Goal: Task Accomplishment & Management: Complete application form

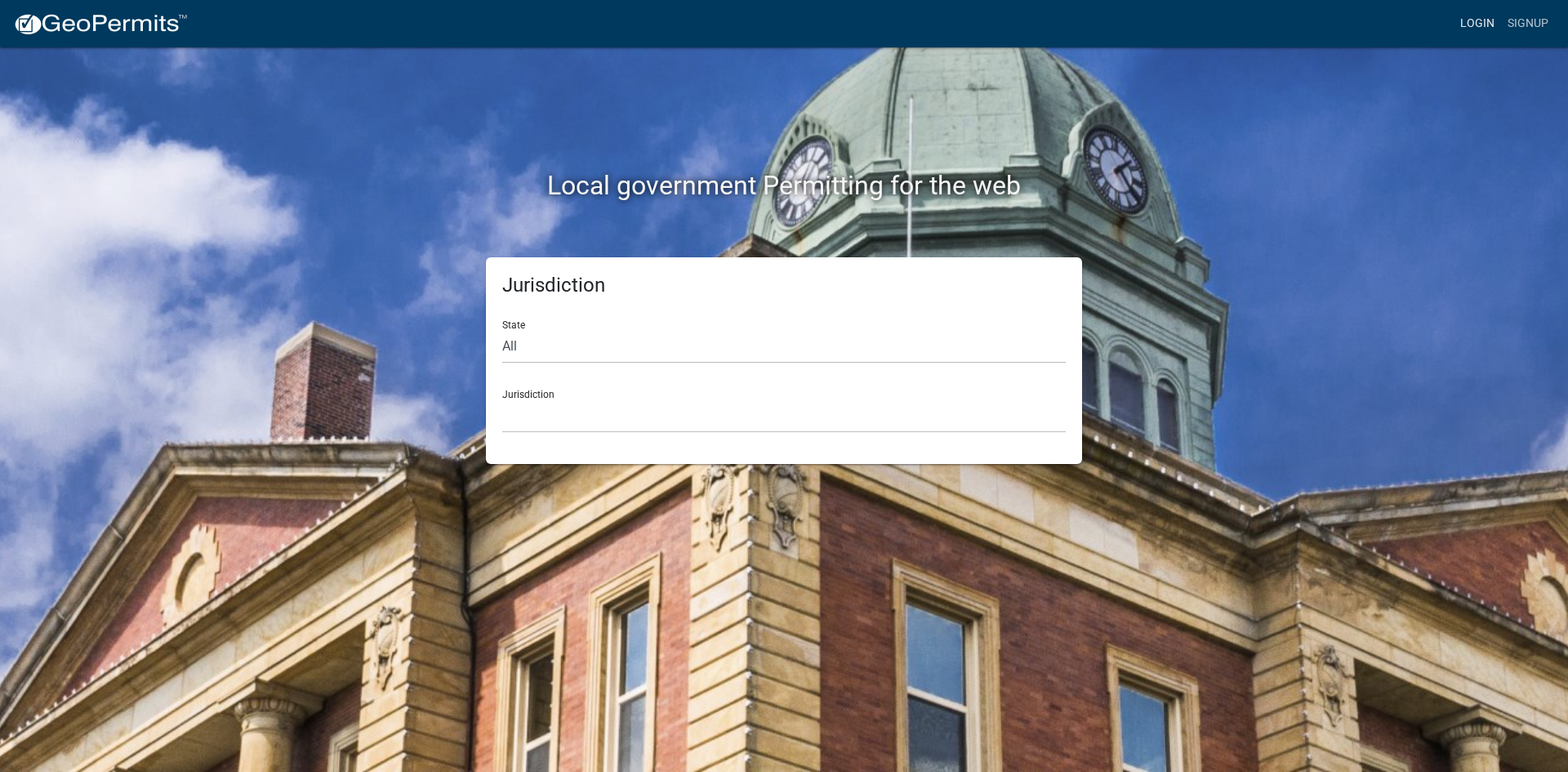
click at [1478, 25] on link "Login" at bounding box center [1478, 24] width 47 height 31
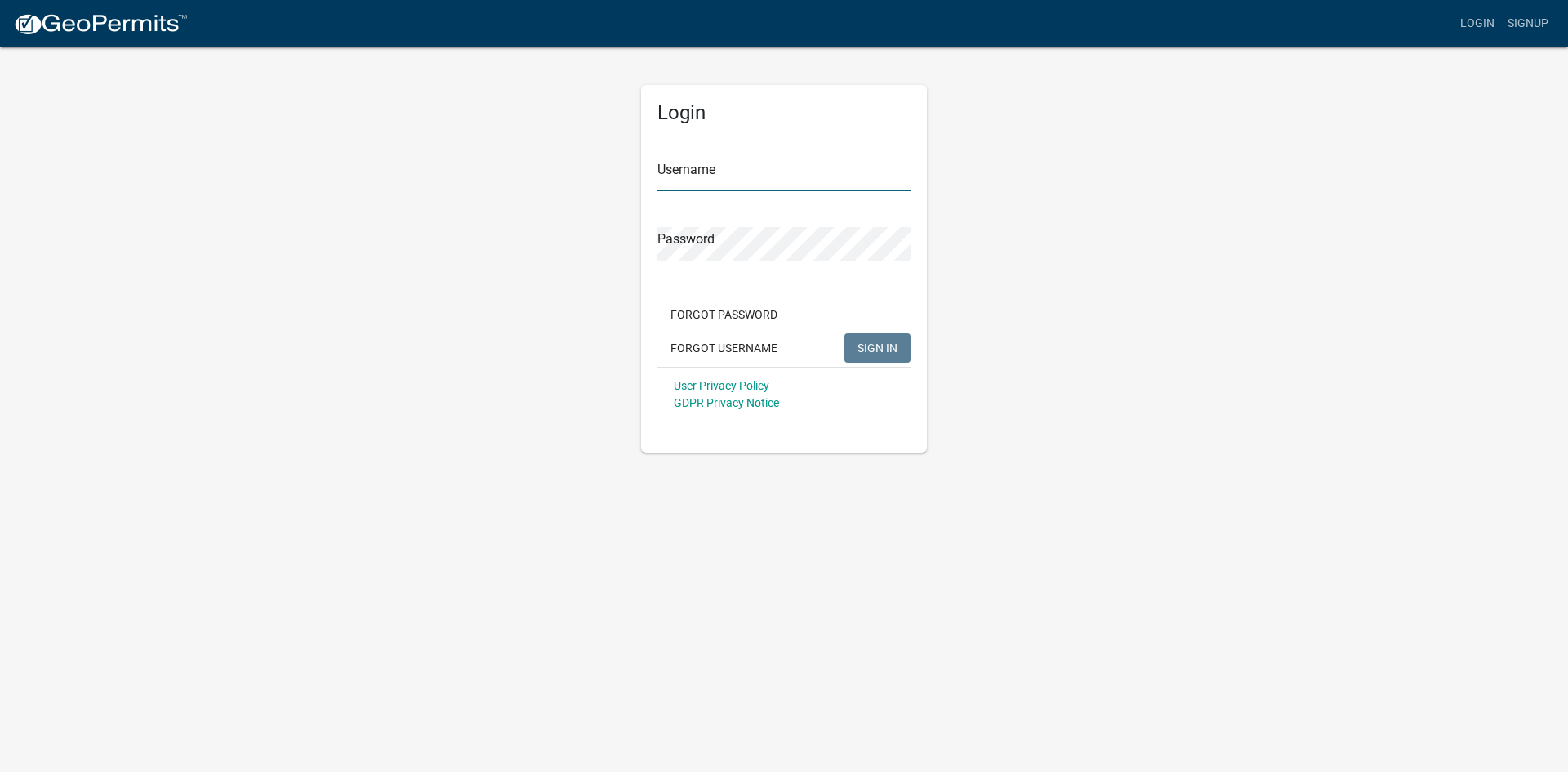
type input "ganeal"
click at [879, 348] on span "SIGN IN" at bounding box center [878, 347] width 40 height 13
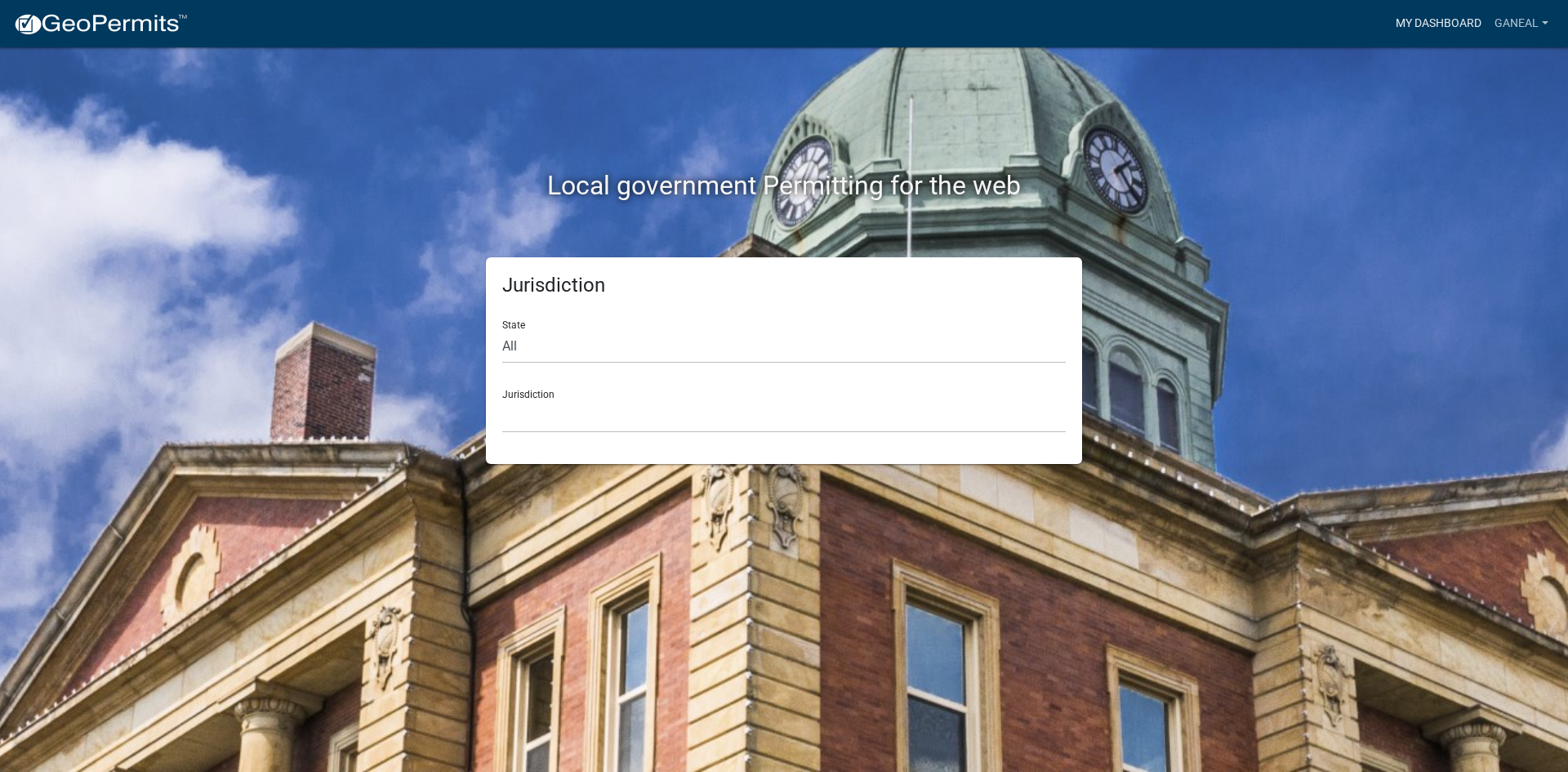
click at [1434, 17] on link "My Dashboard" at bounding box center [1438, 24] width 99 height 31
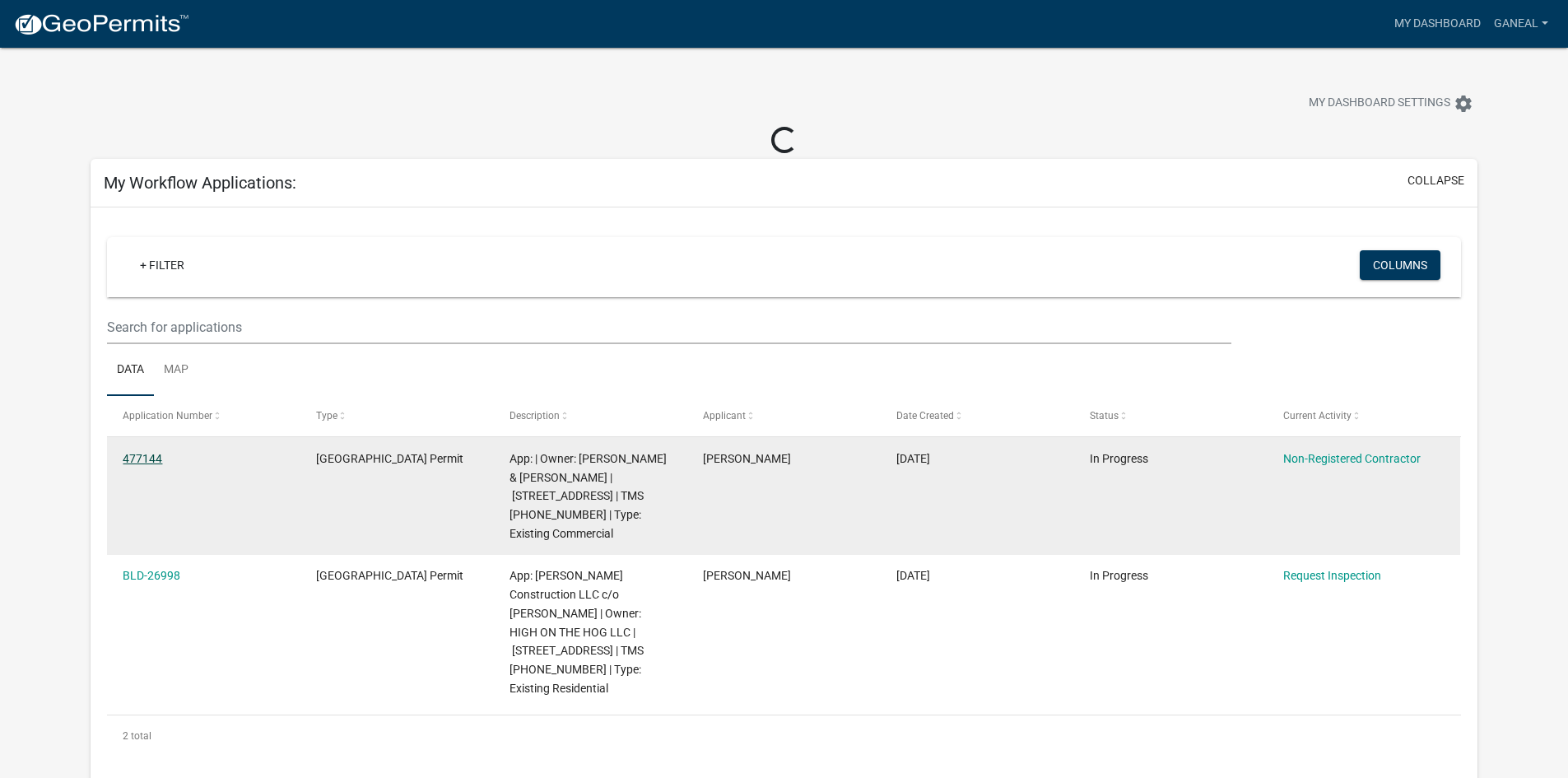
click at [153, 454] on link "477144" at bounding box center [141, 459] width 39 height 13
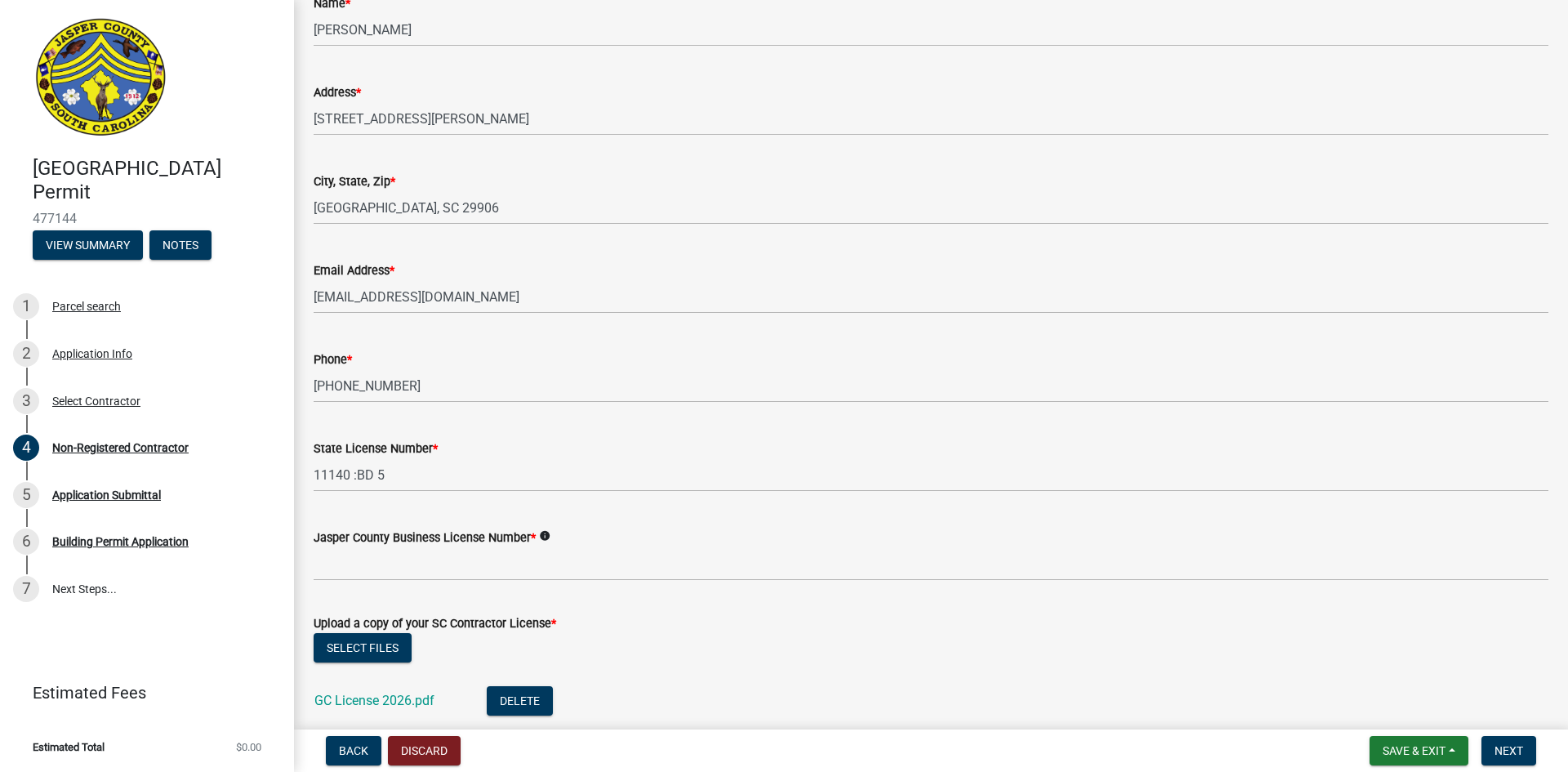
scroll to position [408, 0]
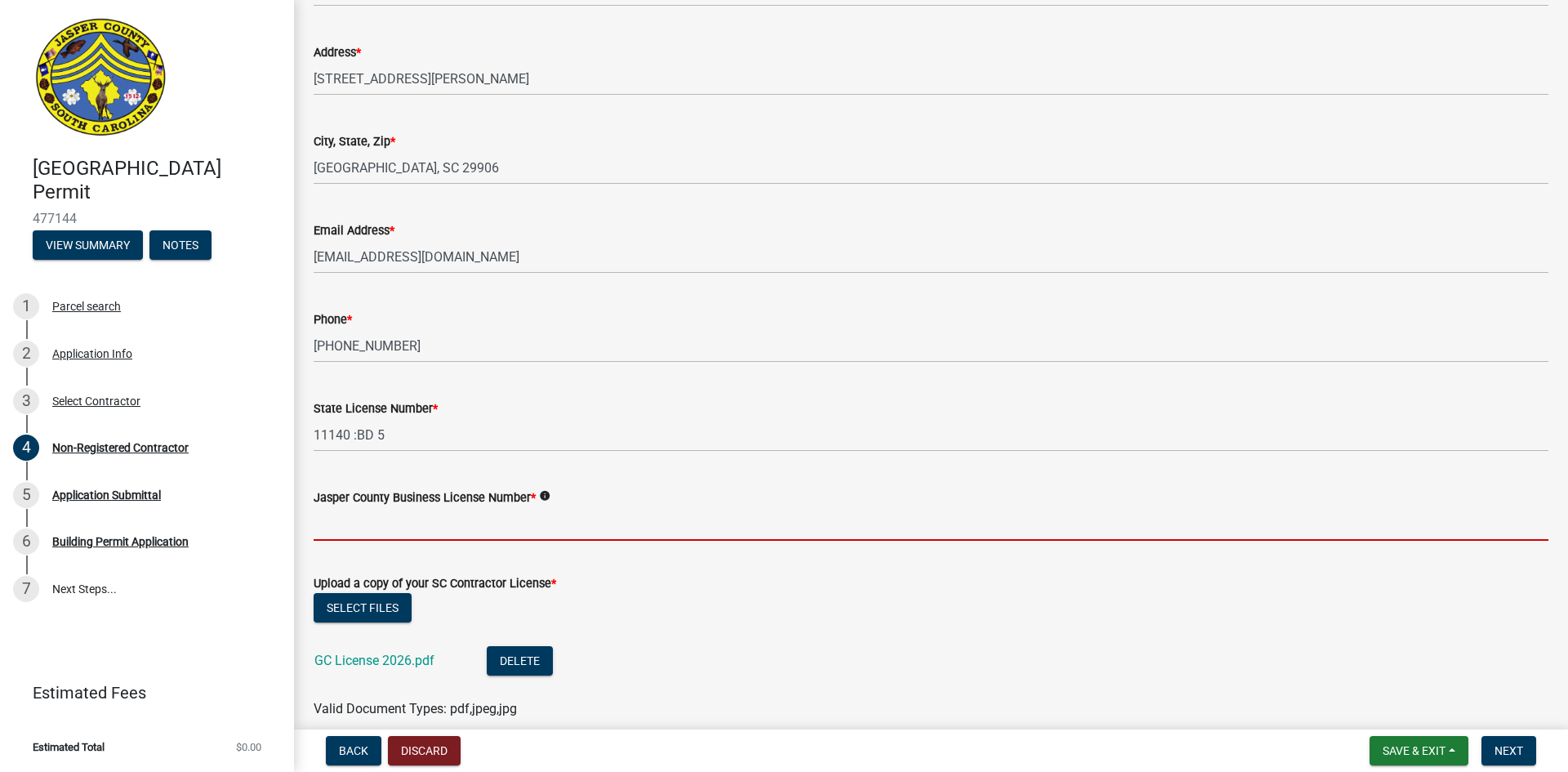
click at [388, 527] on input "Jasper County Business License Number *" at bounding box center [931, 524] width 1235 height 33
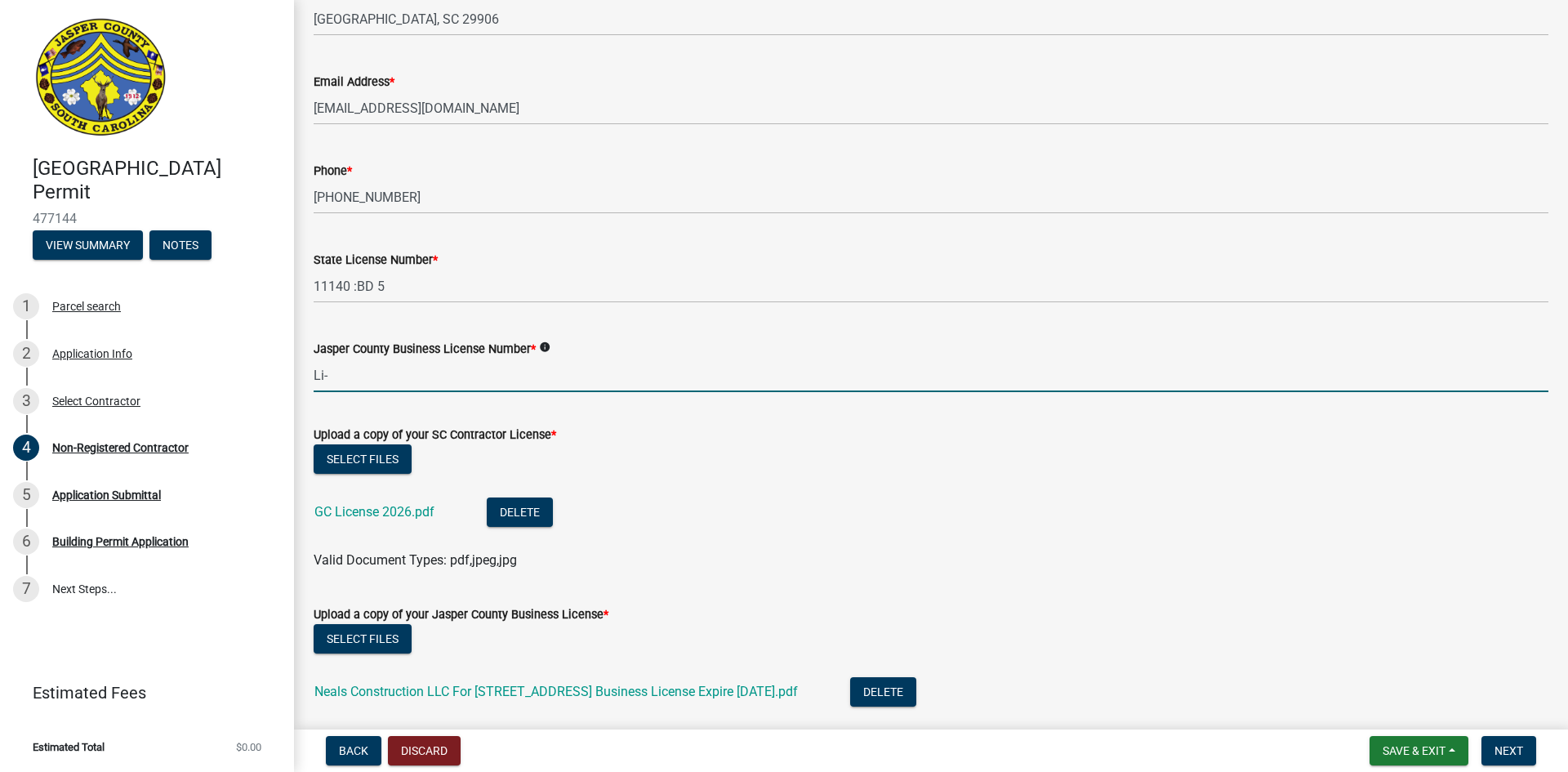
scroll to position [735, 0]
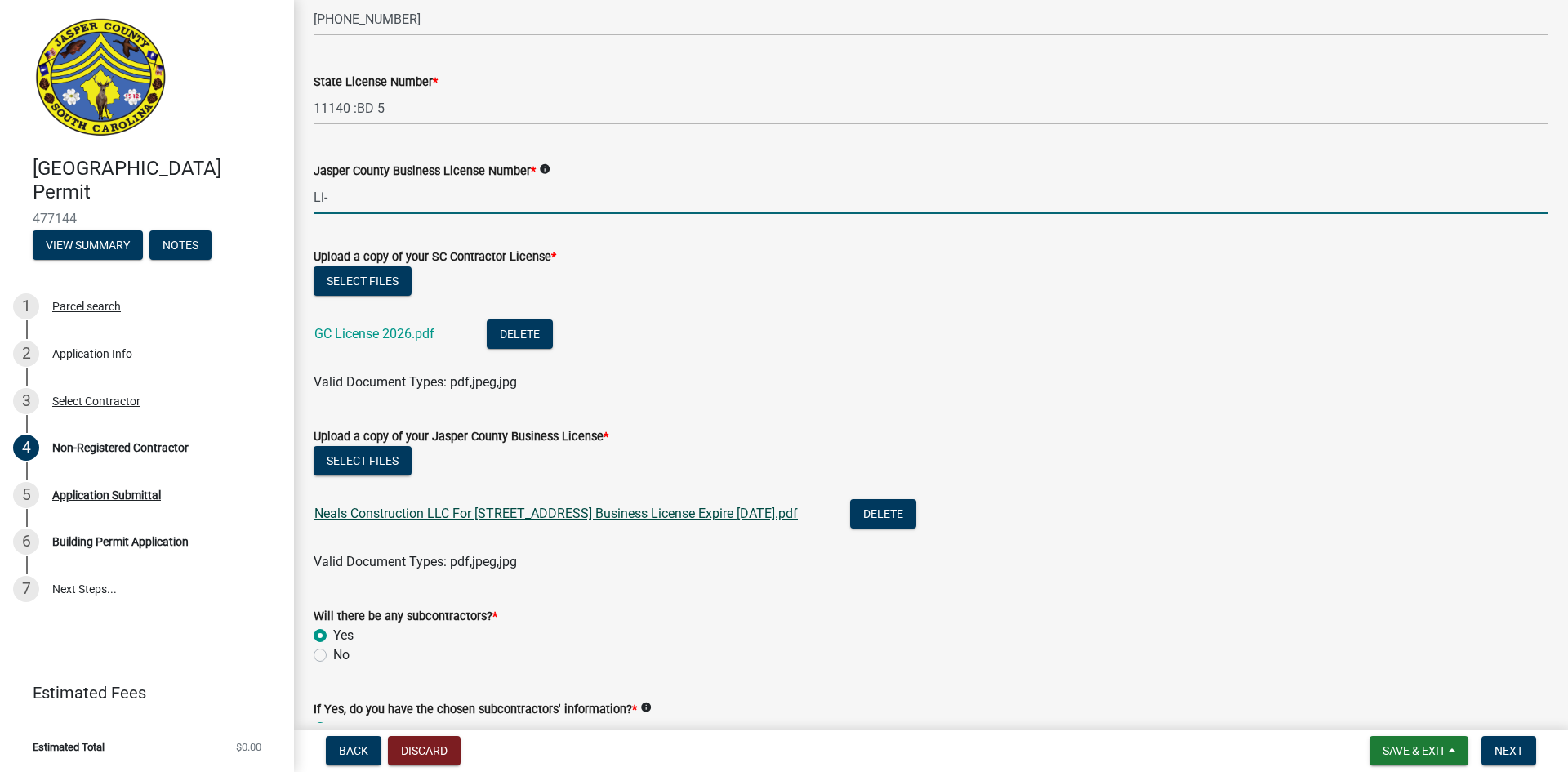
click at [397, 514] on link "Neals Construction LLC For [STREET_ADDRESS] Business License Expire [DATE].pdf" at bounding box center [556, 513] width 483 height 15
click at [335, 201] on input "Li-" at bounding box center [931, 196] width 1235 height 33
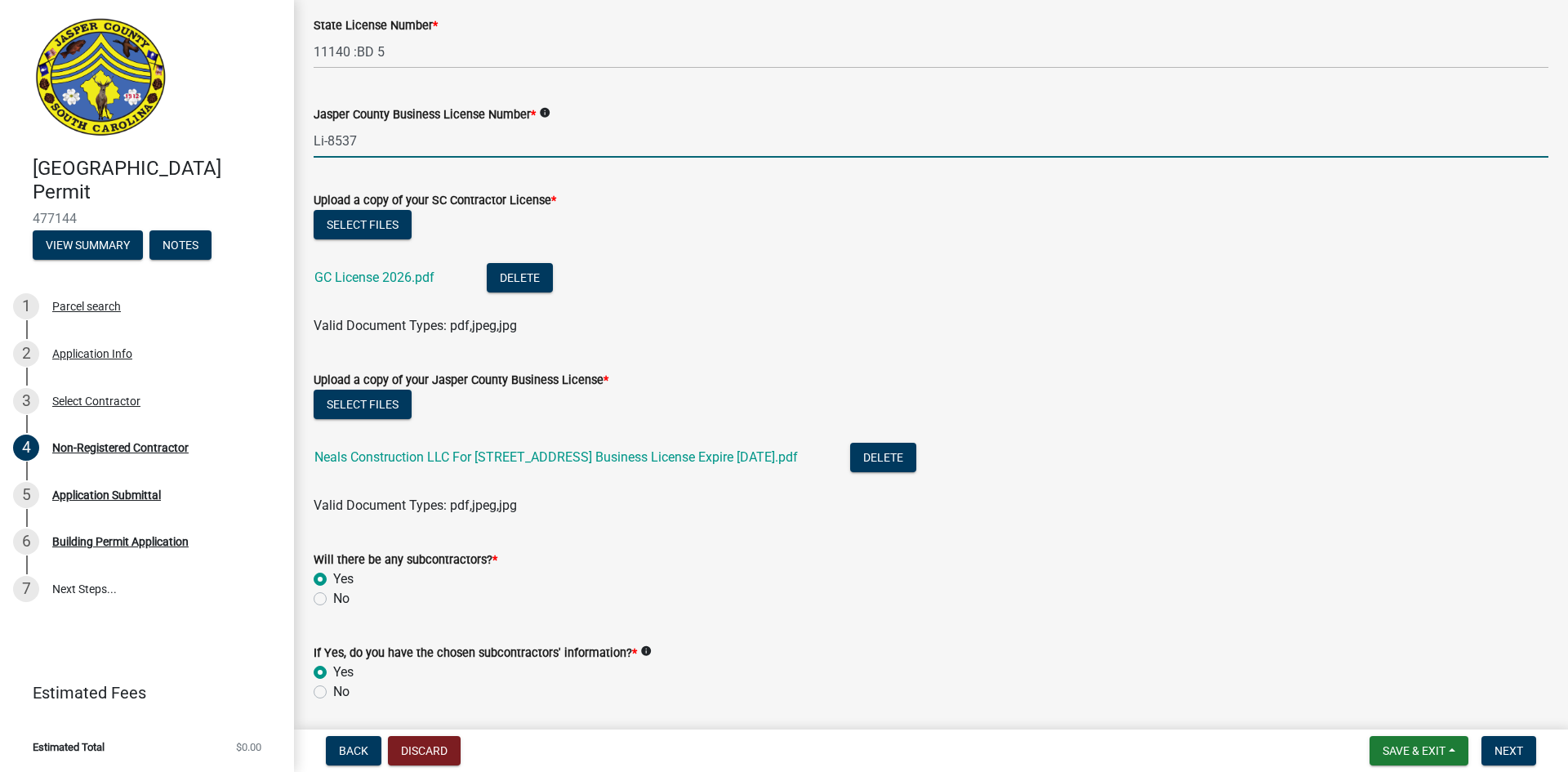
scroll to position [817, 0]
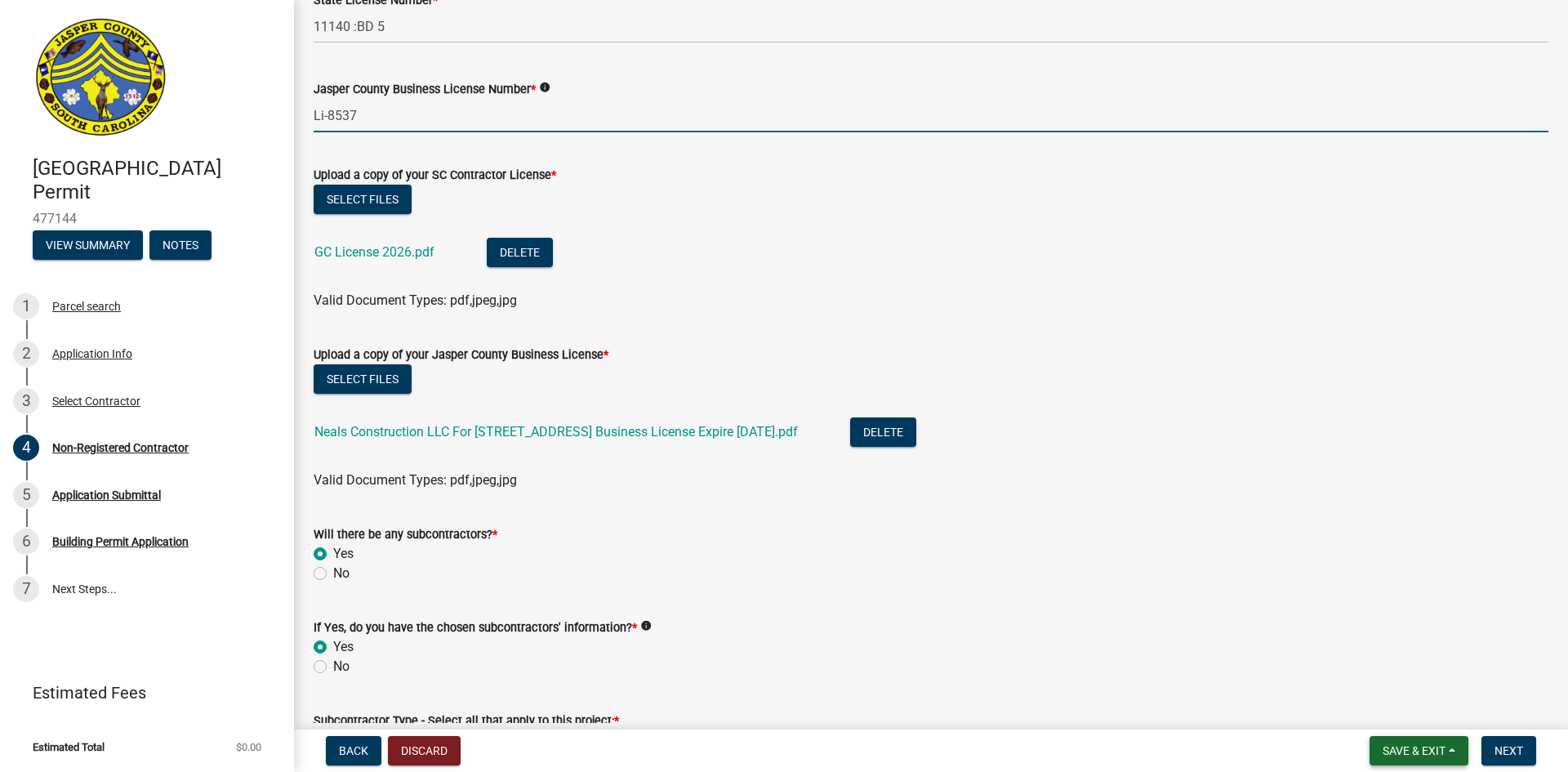
type input "Li-8537"
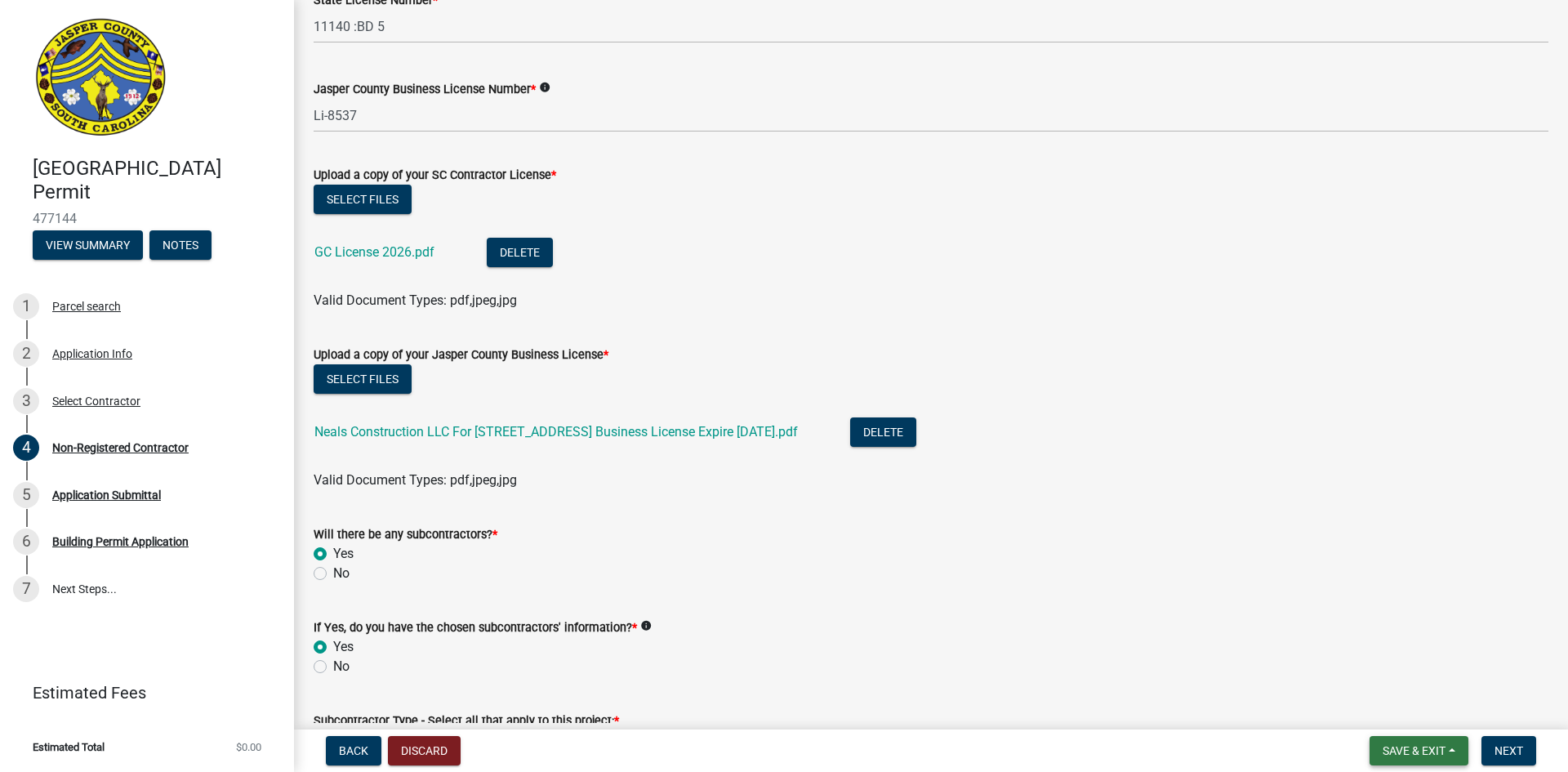
click at [1417, 748] on span "Save & Exit" at bounding box center [1413, 750] width 62 height 13
click at [1387, 669] on button "Save" at bounding box center [1402, 669] width 130 height 39
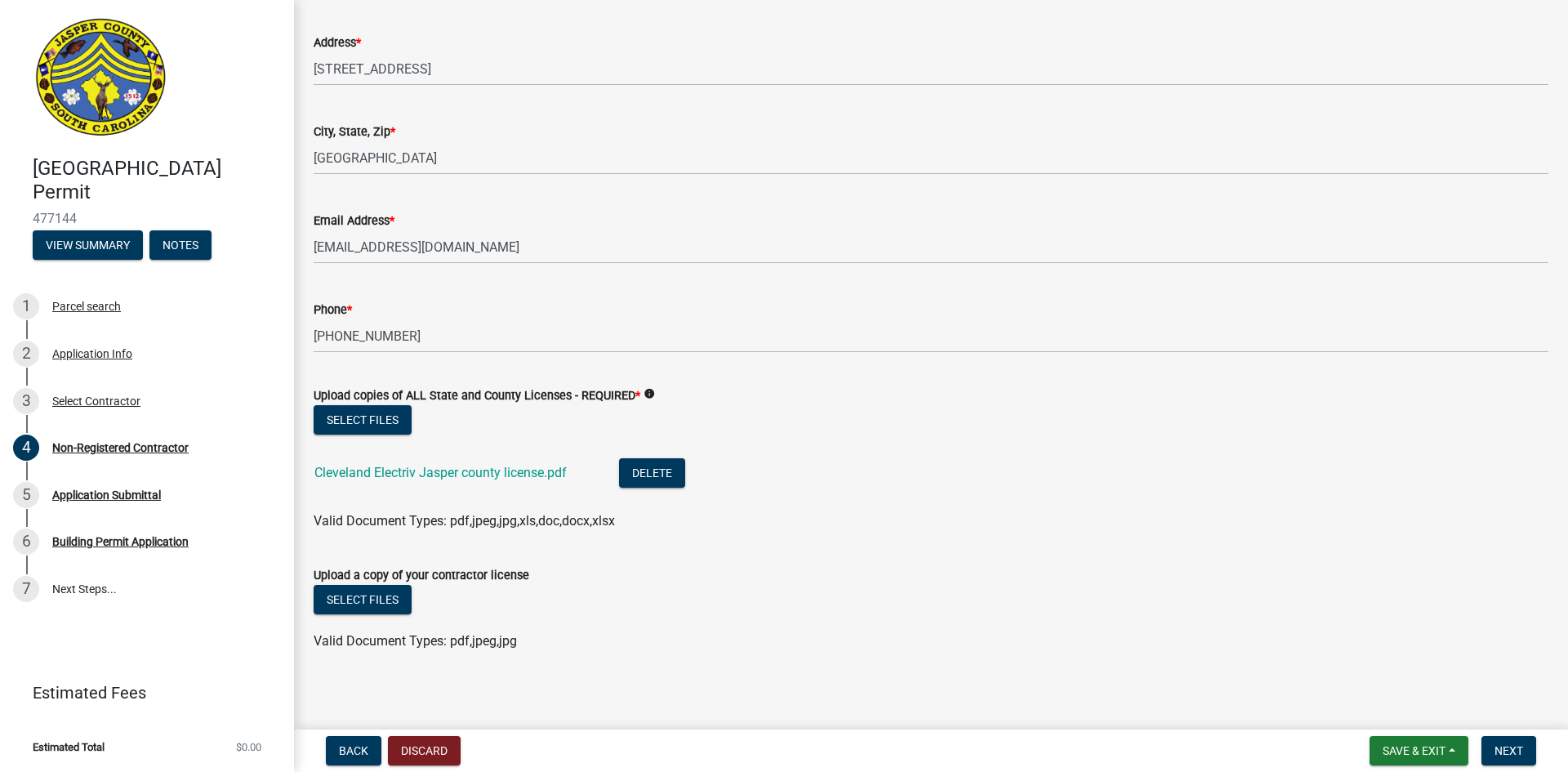
scroll to position [2138, 0]
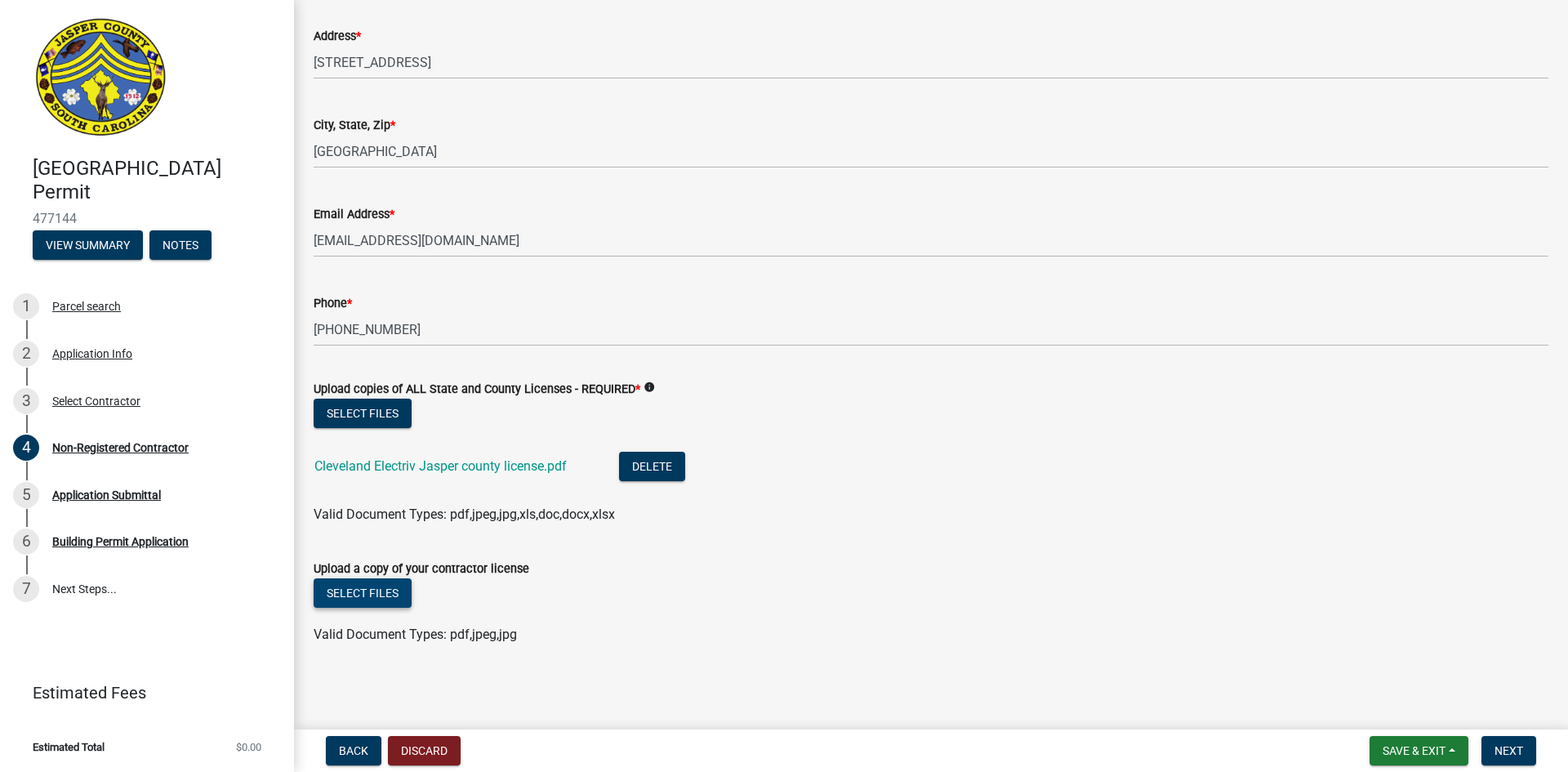
click at [367, 587] on button "Select files" at bounding box center [363, 593] width 98 height 29
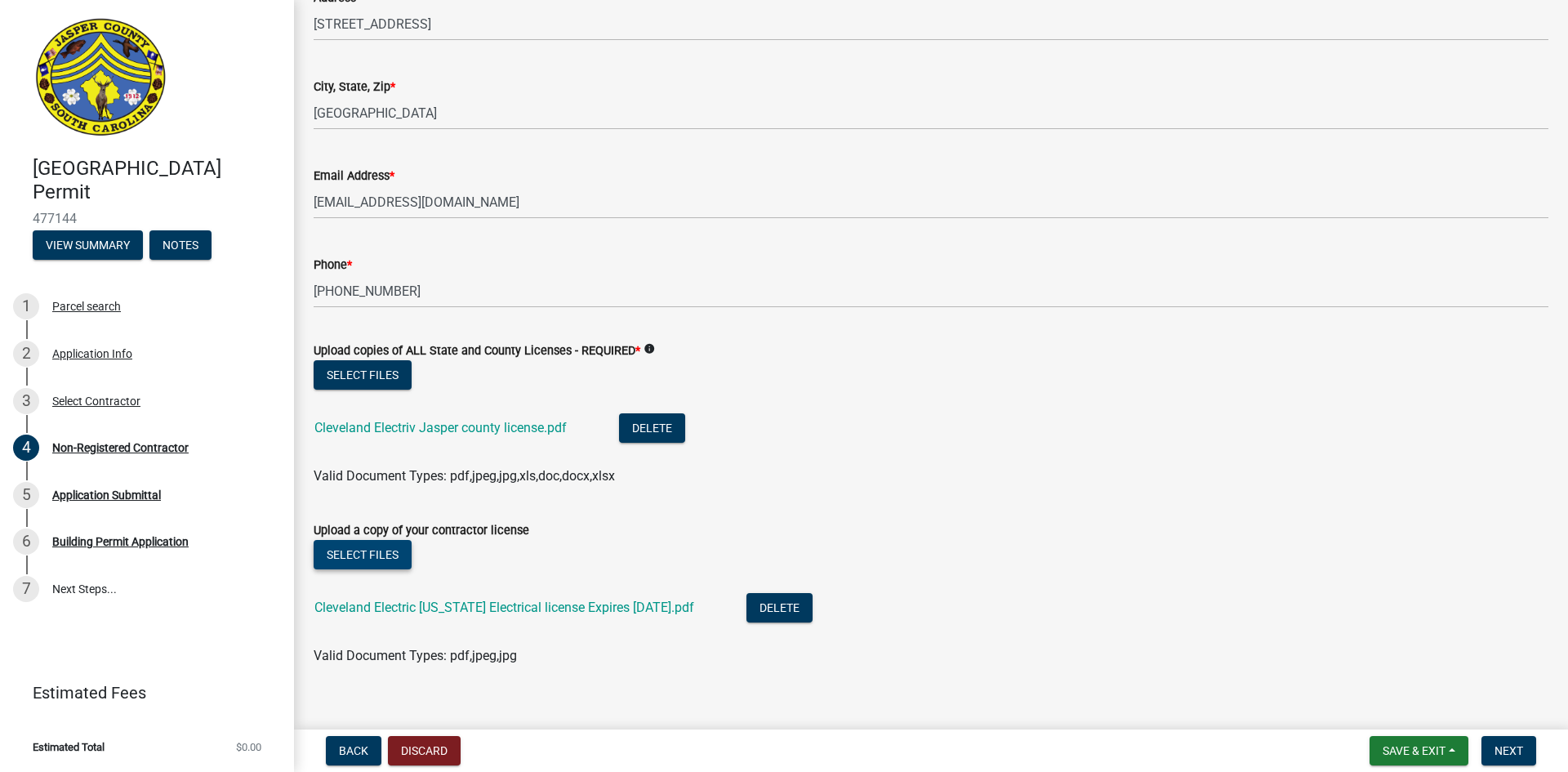
scroll to position [2197, 0]
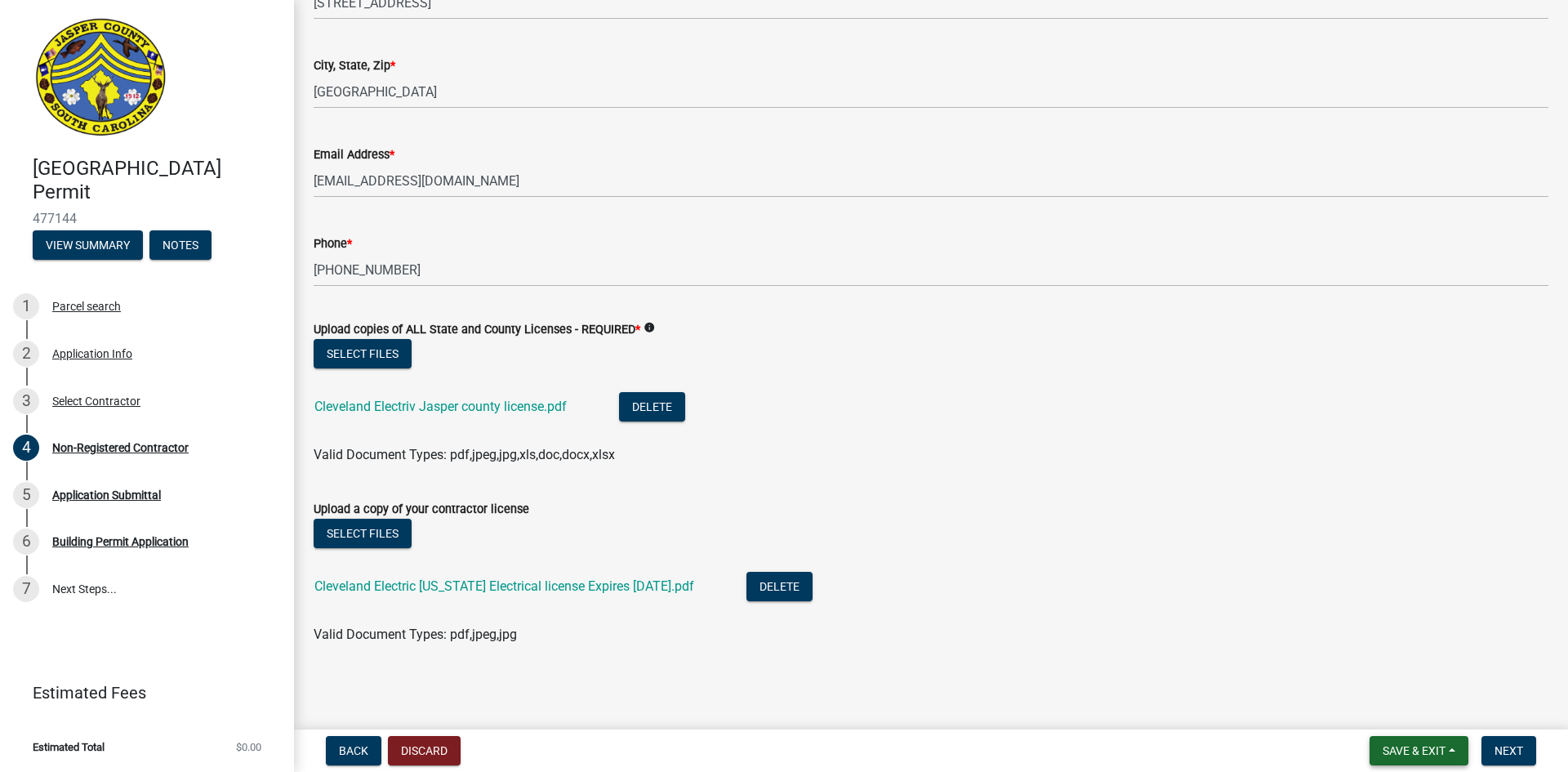
click at [1421, 748] on span "Save & Exit" at bounding box center [1413, 750] width 62 height 13
click at [1385, 672] on button "Save" at bounding box center [1402, 669] width 130 height 39
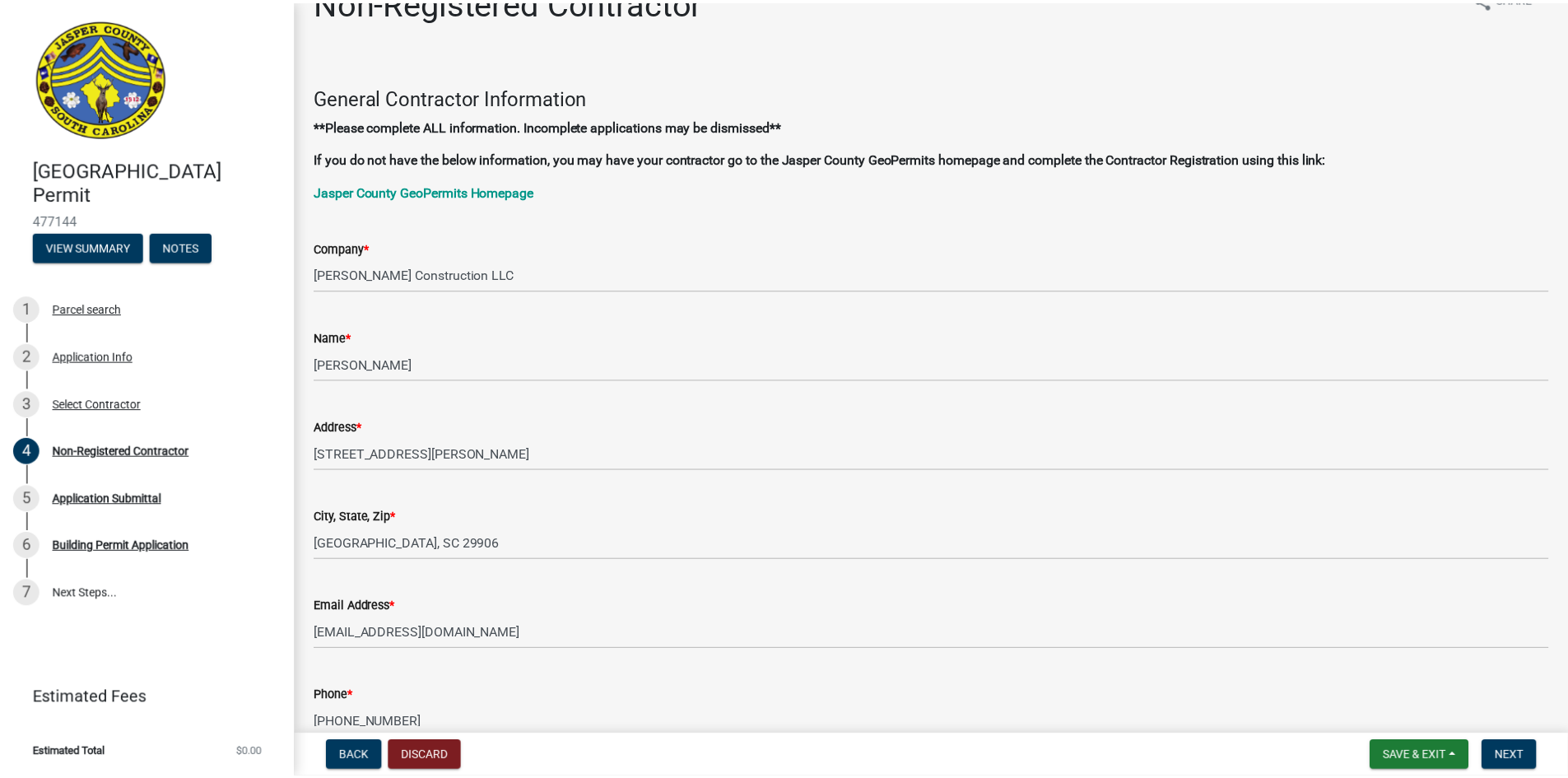
scroll to position [0, 0]
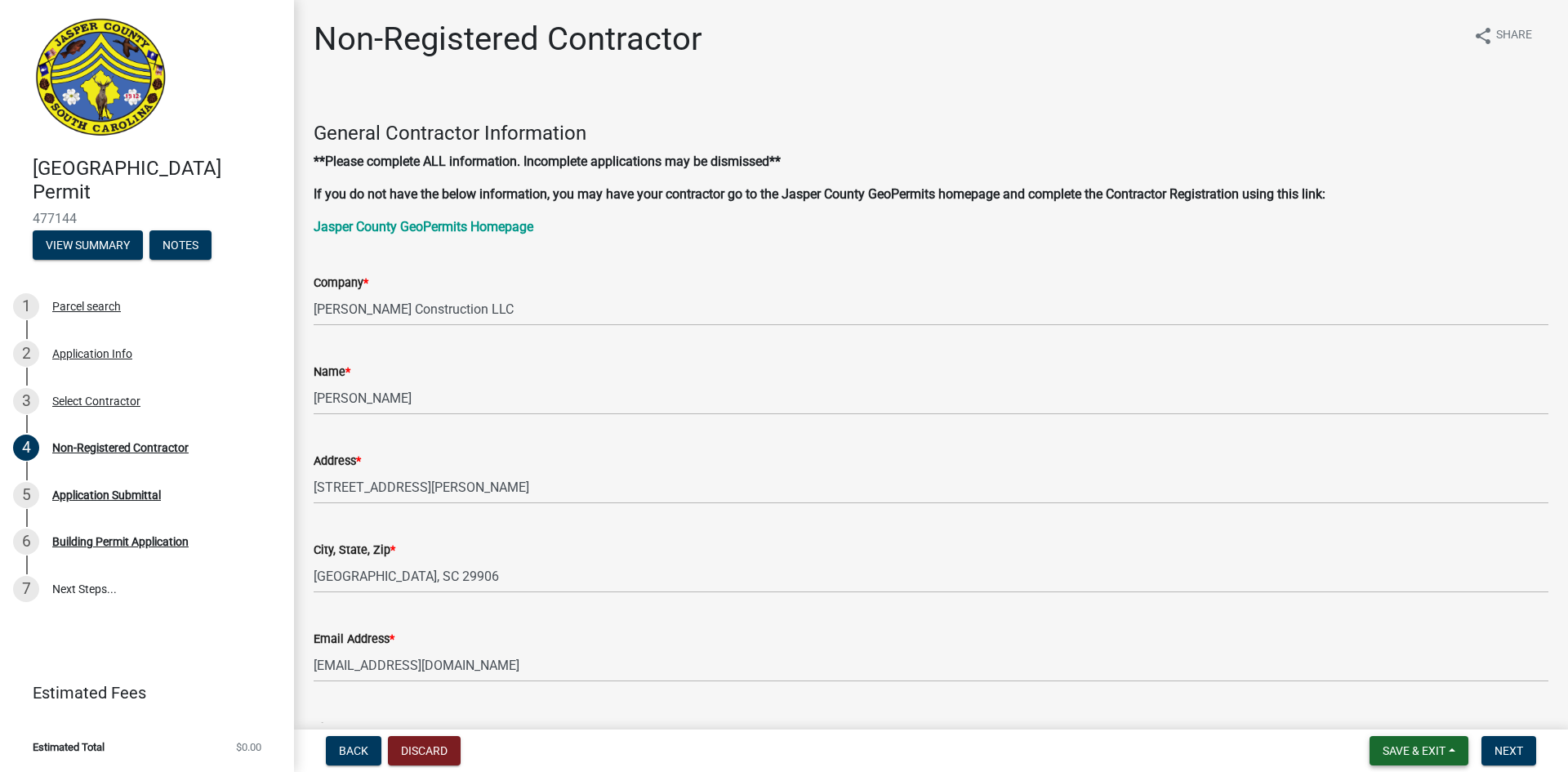
click at [1412, 749] on span "Save & Exit" at bounding box center [1413, 750] width 62 height 13
click at [1398, 711] on button "Save & Exit" at bounding box center [1402, 708] width 130 height 39
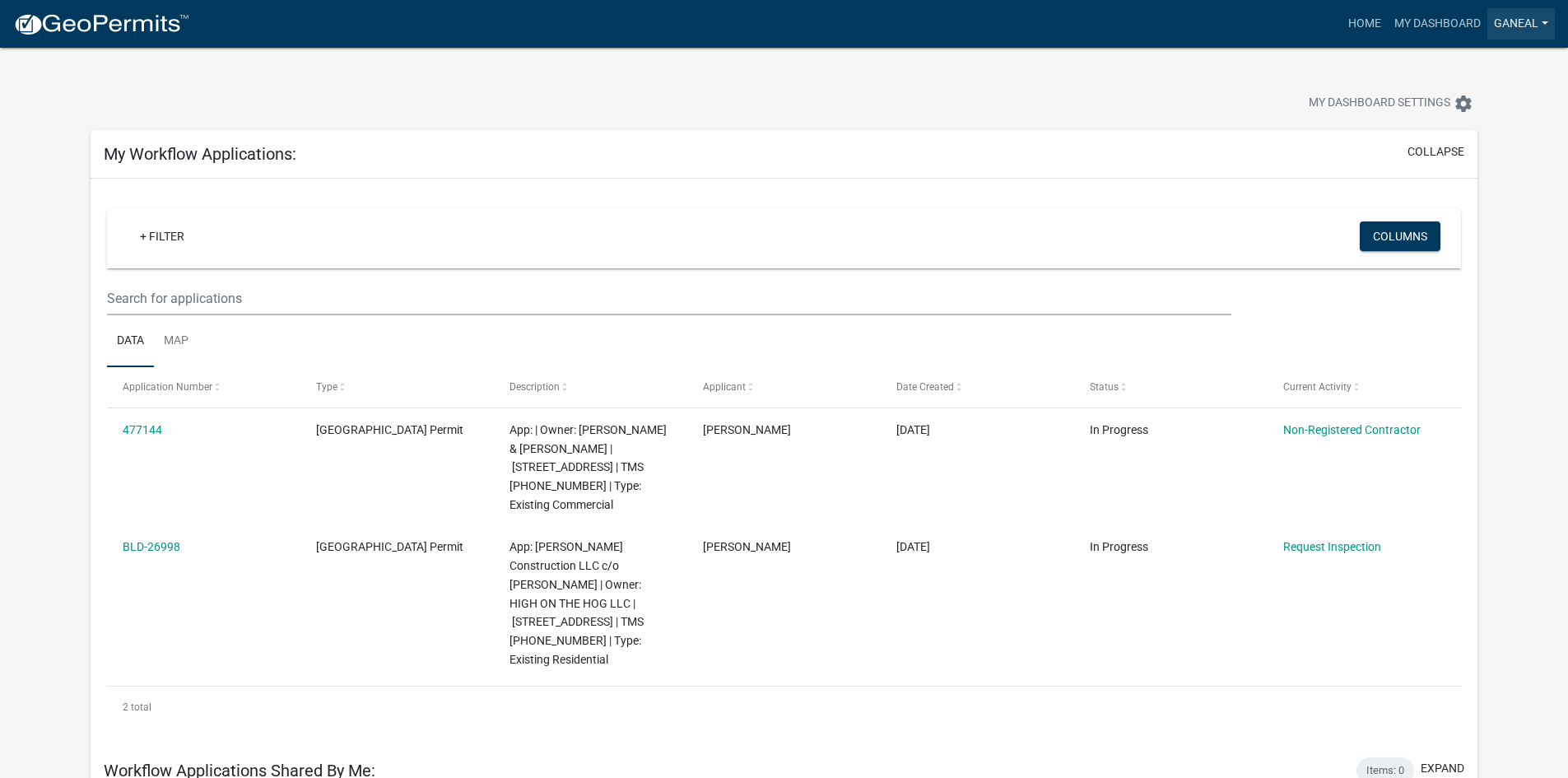
click at [1517, 15] on link "ganeal" at bounding box center [1521, 24] width 67 height 31
click at [1449, 121] on link "Logout" at bounding box center [1490, 120] width 131 height 39
